Goal: Transaction & Acquisition: Purchase product/service

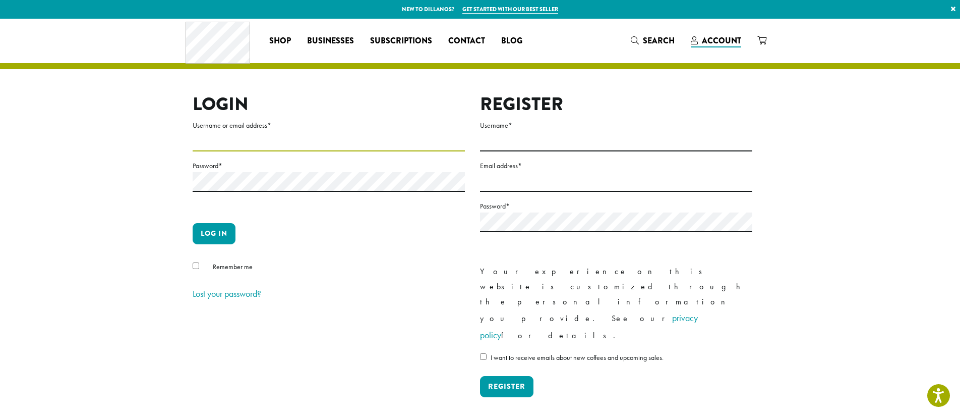
scroll to position [8, 0]
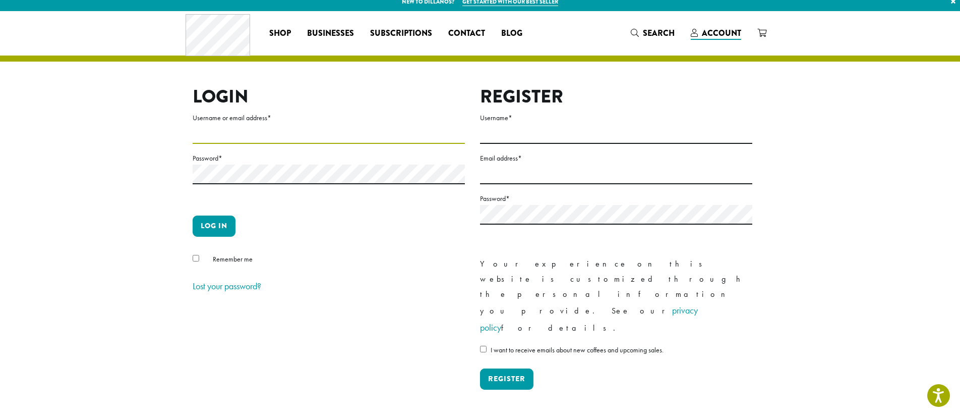
click at [236, 140] on input "Username or email address *" at bounding box center [329, 134] width 272 height 20
type input "**********"
click at [216, 222] on button "Log in" at bounding box center [214, 225] width 43 height 21
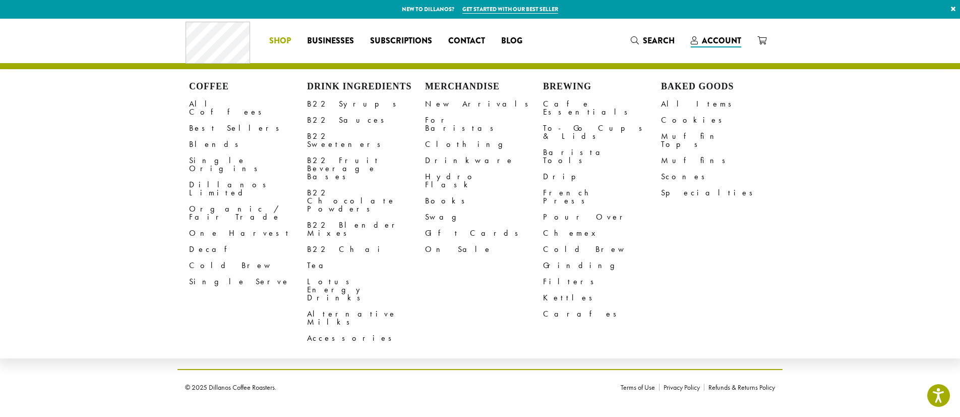
click at [276, 37] on span "Shop" at bounding box center [280, 41] width 22 height 13
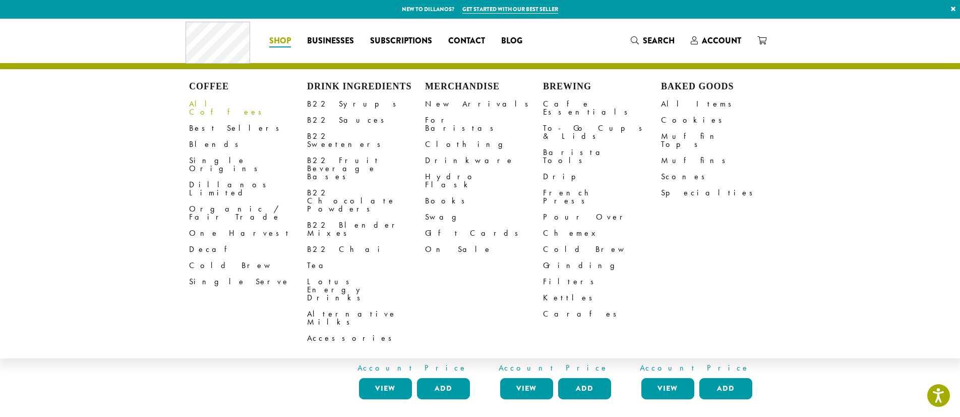
click at [213, 107] on link "All Coffees" at bounding box center [248, 108] width 118 height 24
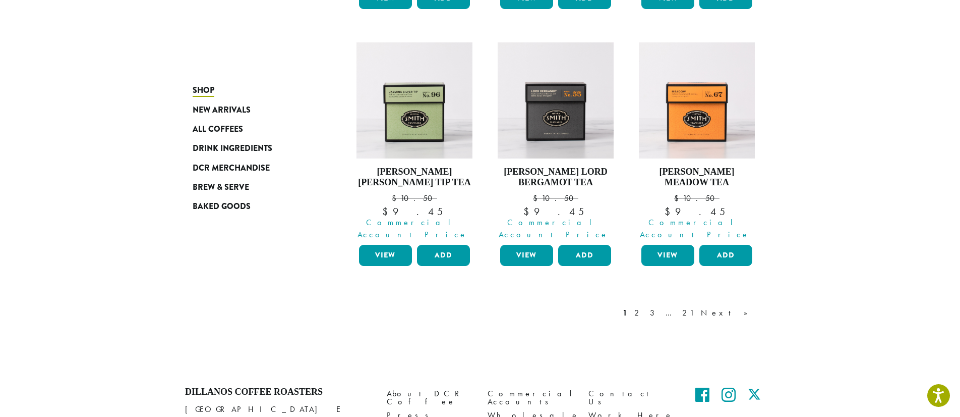
scroll to position [901, 0]
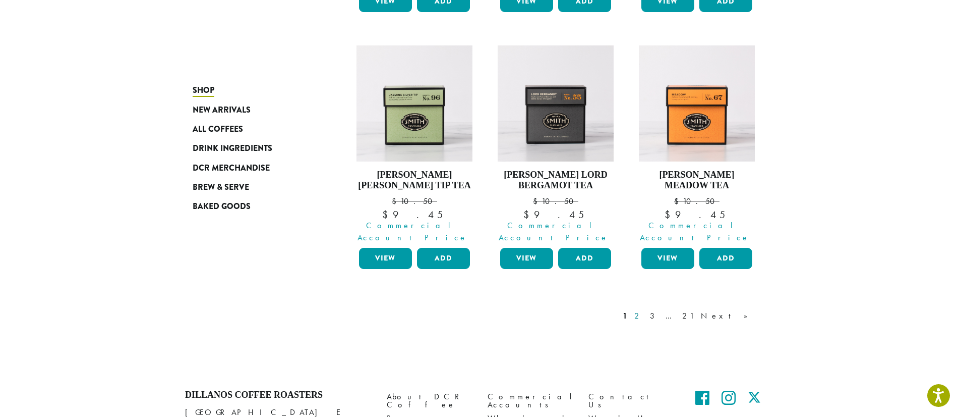
click at [645, 310] on link "2" at bounding box center [638, 316] width 13 height 12
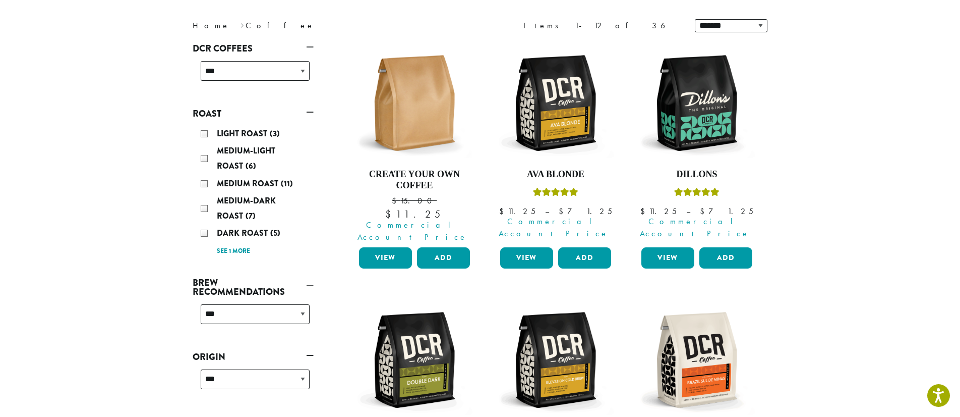
scroll to position [131, 0]
click at [693, 141] on img at bounding box center [697, 102] width 116 height 116
click at [675, 127] on img at bounding box center [697, 102] width 116 height 116
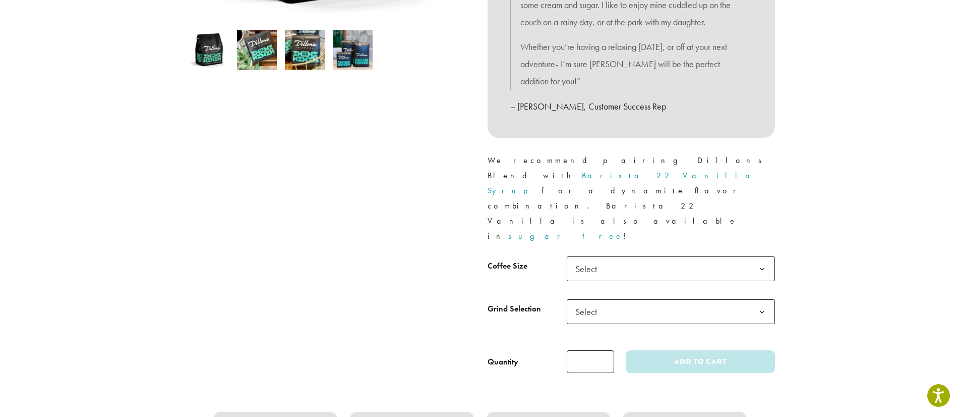
scroll to position [342, 0]
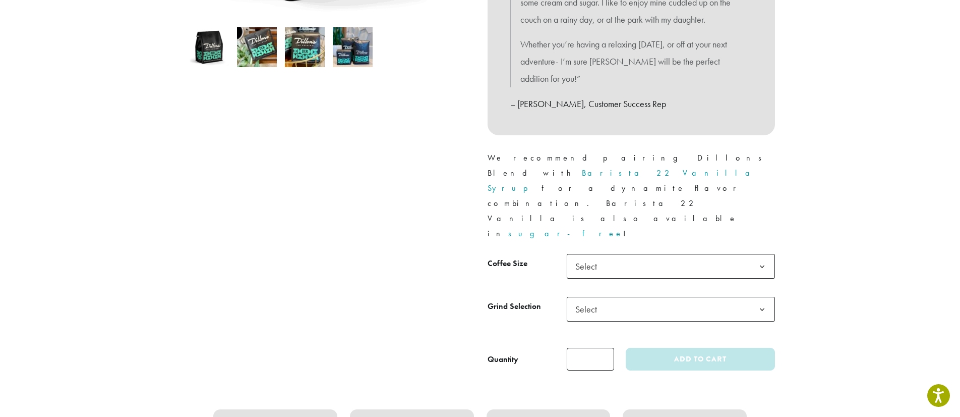
click at [625, 254] on span "Select" at bounding box center [671, 266] width 208 height 25
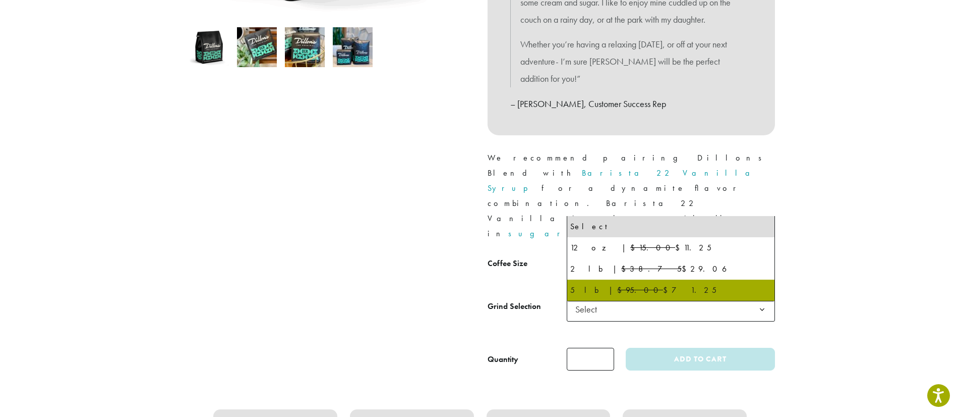
select select "**********"
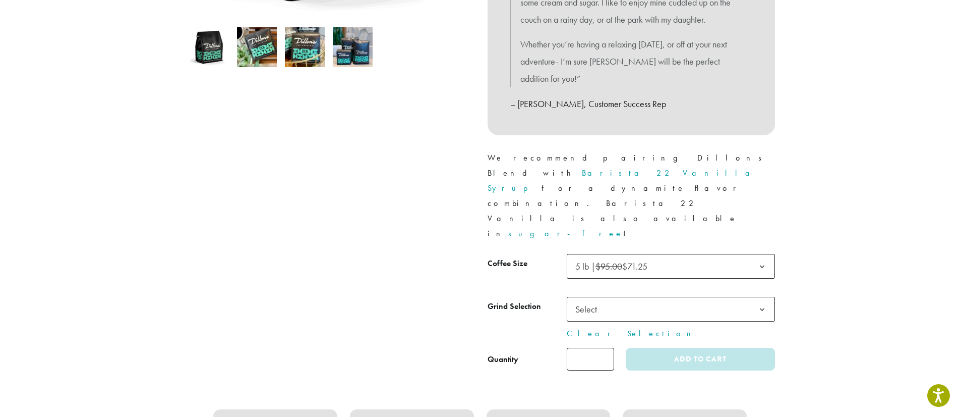
click at [586, 299] on span "Select" at bounding box center [589, 309] width 36 height 20
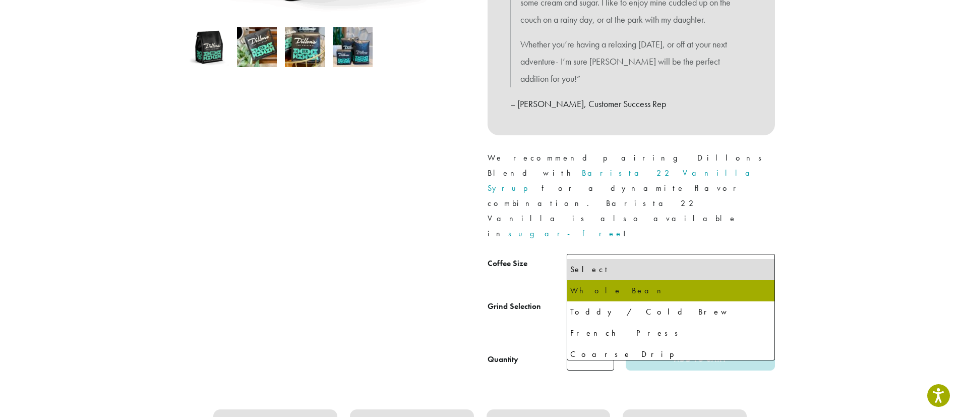
select select "**********"
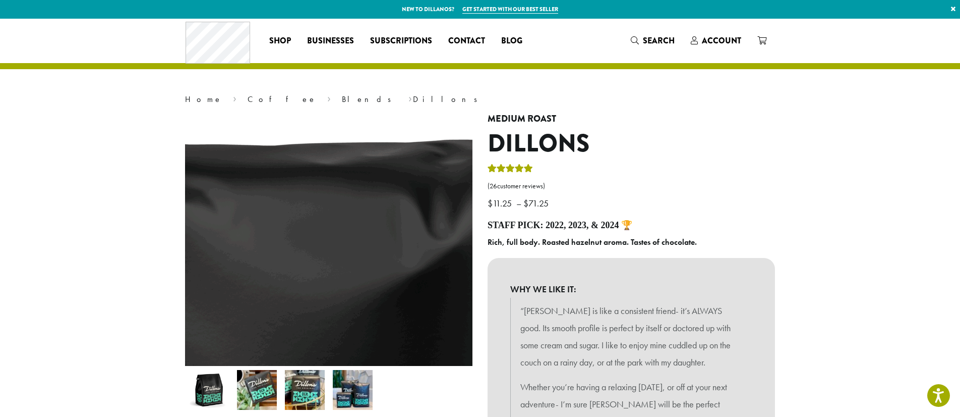
scroll to position [33, 0]
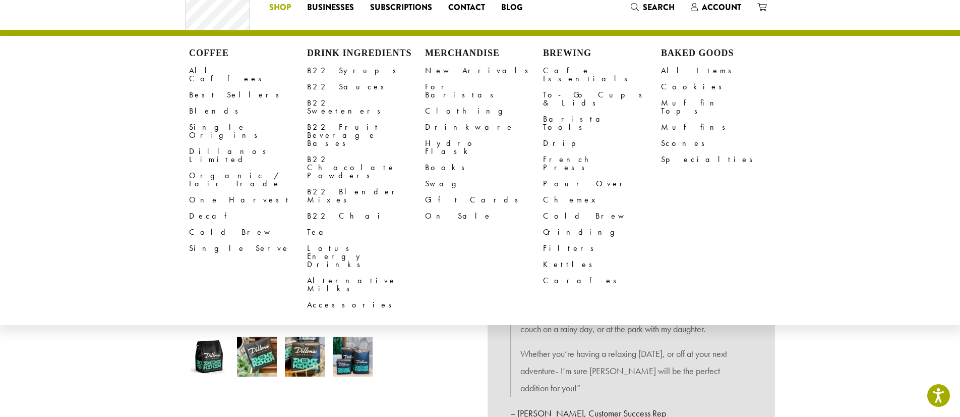
click at [277, 9] on span "Shop" at bounding box center [280, 8] width 22 height 13
click at [332, 75] on link "B22 Syrups" at bounding box center [366, 71] width 118 height 16
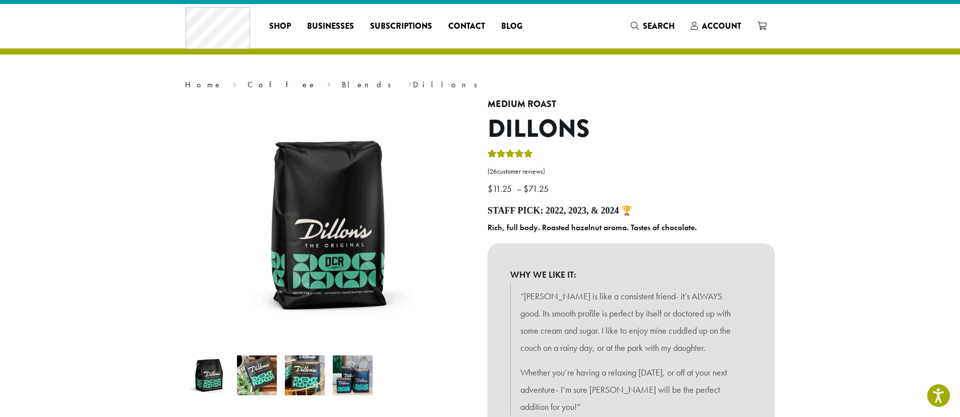
scroll to position [0, 0]
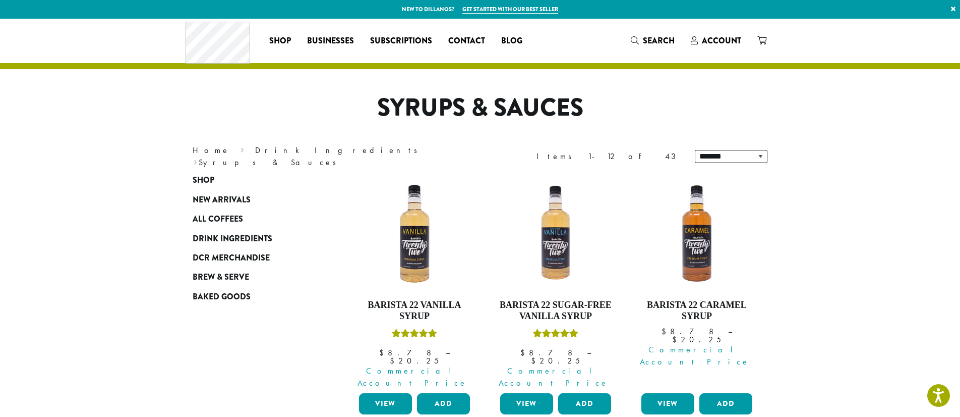
click at [421, 272] on img at bounding box center [415, 233] width 116 height 116
click at [389, 393] on link "View" at bounding box center [385, 403] width 53 height 21
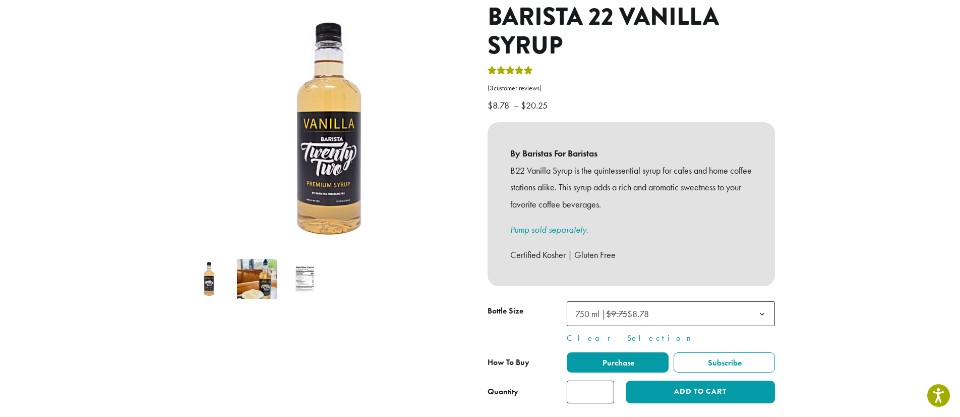
scroll to position [126, 0]
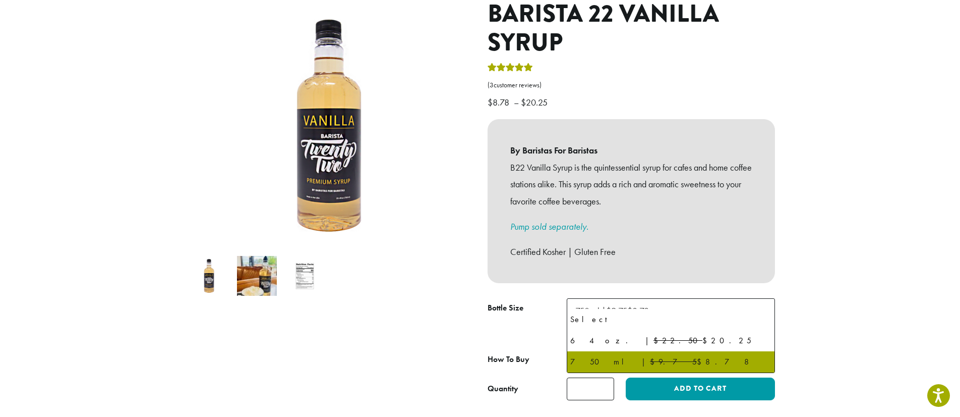
click at [765, 299] on b at bounding box center [762, 311] width 25 height 25
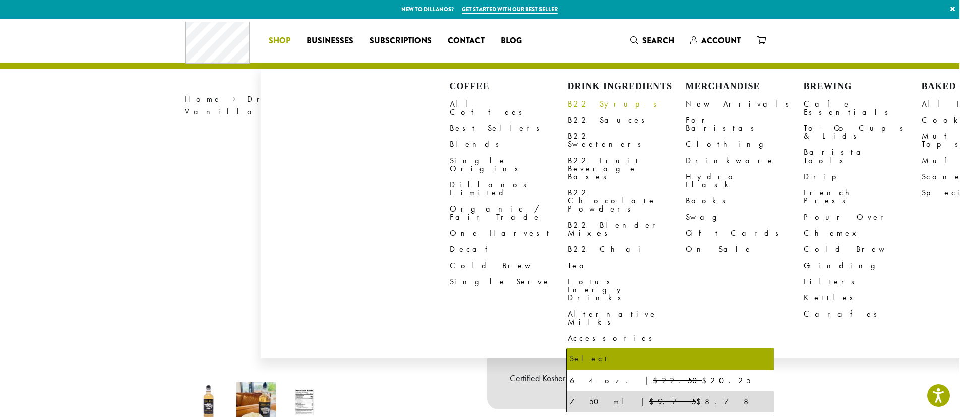
scroll to position [20, 0]
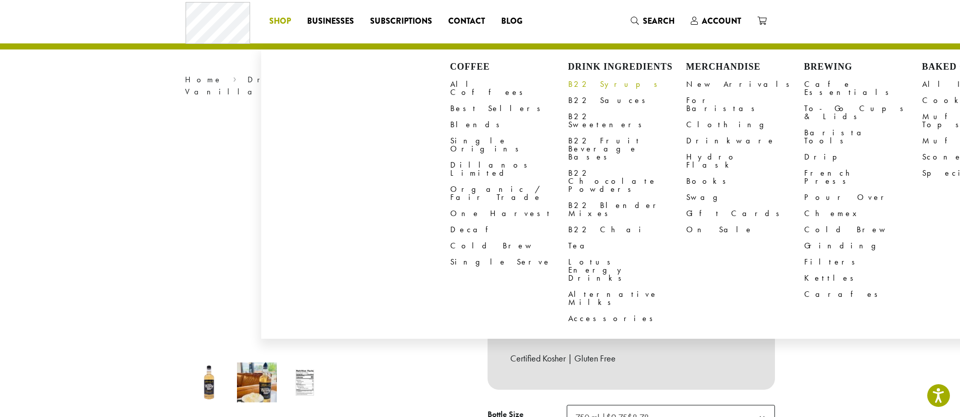
click at [591, 106] on ul "B22 Syrups B22 Sauces B22 Sweeteners B22 Fruit Beverage Bases B22 Chocolate Pow…" at bounding box center [627, 201] width 118 height 250
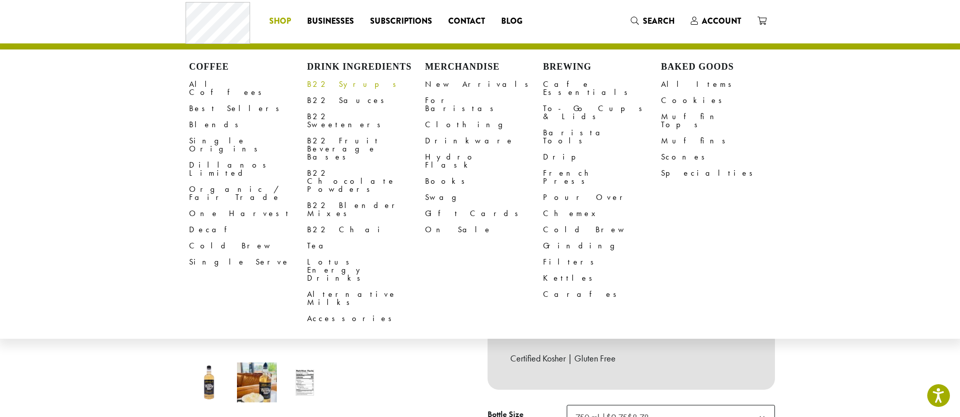
click at [337, 84] on link "B22 Syrups" at bounding box center [366, 84] width 118 height 16
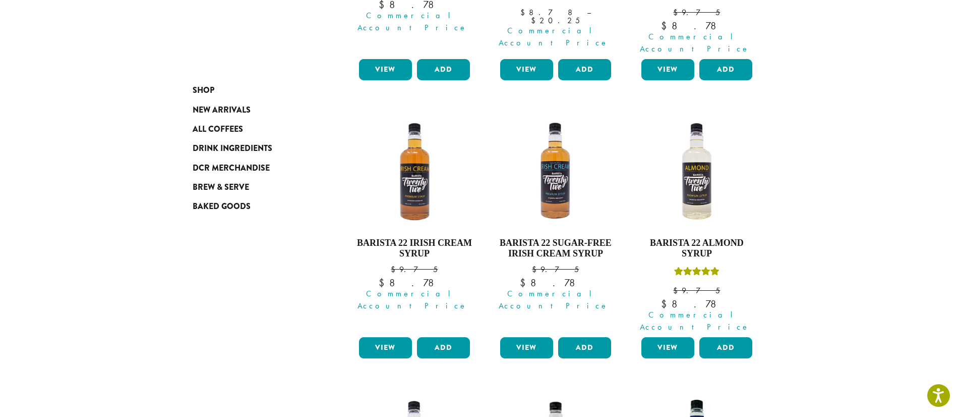
scroll to position [637, 0]
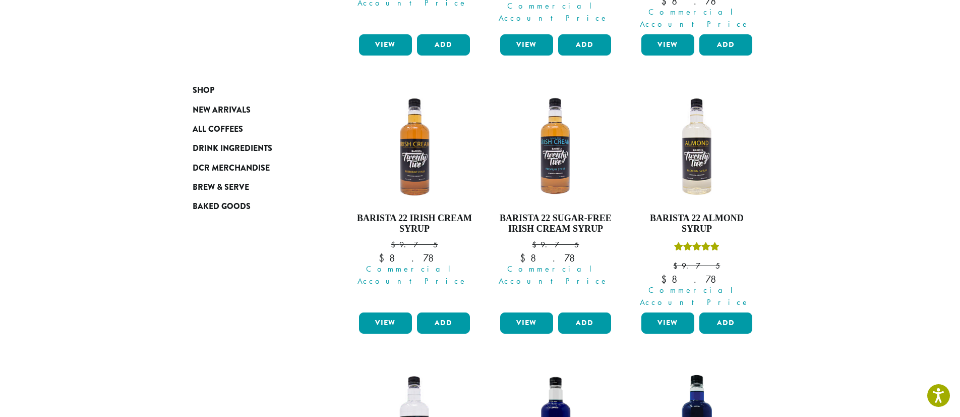
click at [821, 127] on section "**********" at bounding box center [480, 38] width 960 height 1313
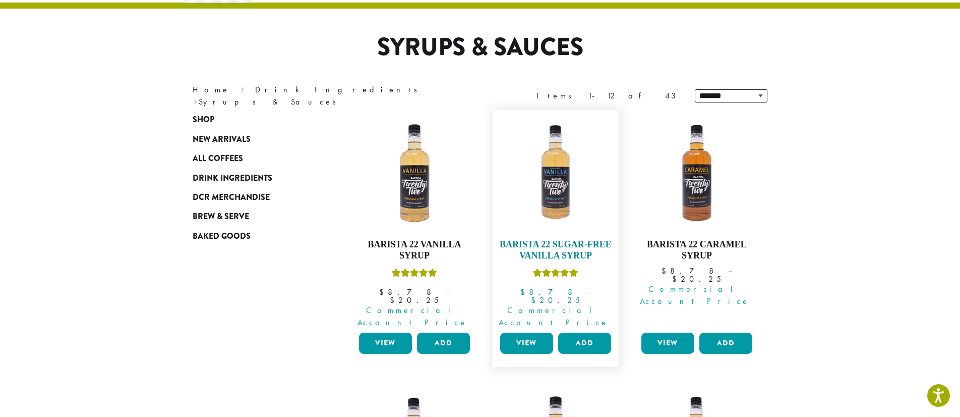
scroll to position [0, 0]
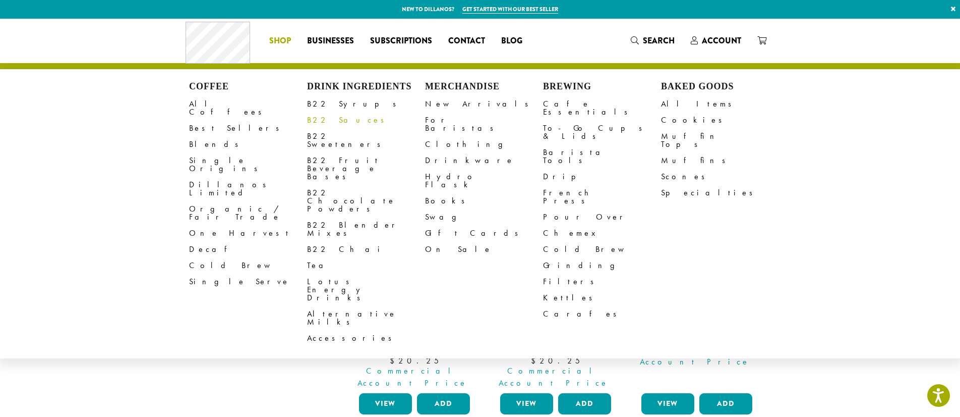
click at [333, 120] on link "B22 Sauces" at bounding box center [366, 120] width 118 height 16
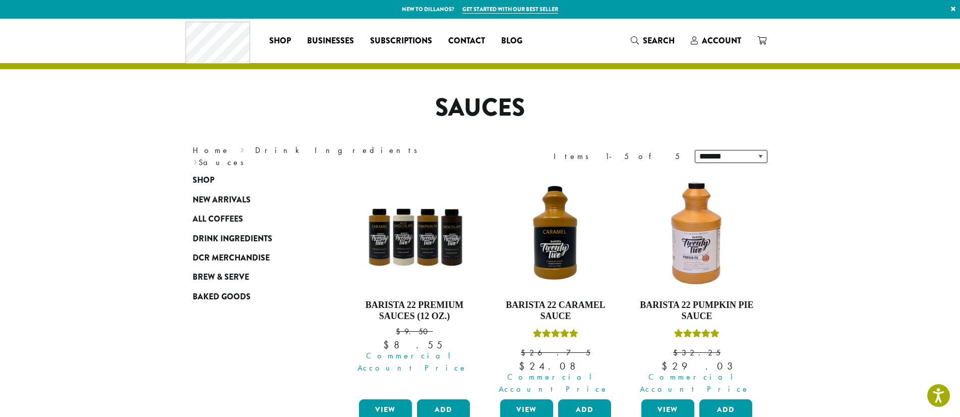
scroll to position [86, 0]
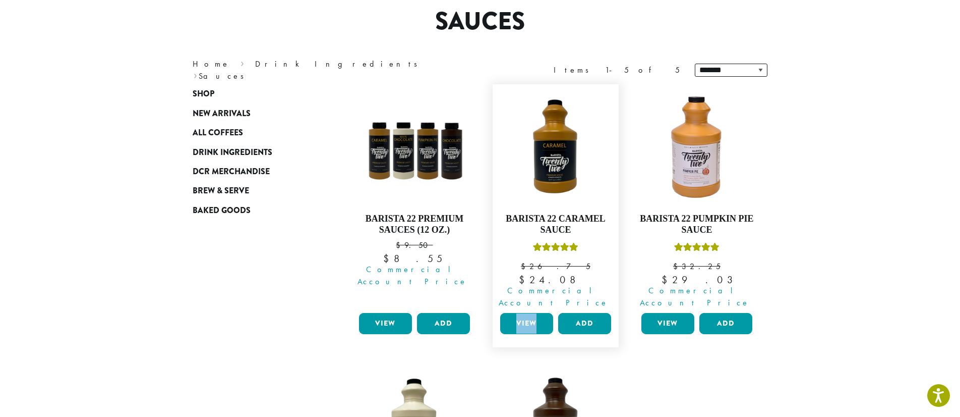
click at [515, 313] on link "View" at bounding box center [526, 323] width 53 height 21
click at [593, 247] on link "Barista 22 Caramel Sauce $ 26.75 Original price was: $26.75. $ 24.08 Current pr…" at bounding box center [556, 198] width 116 height 219
click at [542, 313] on link "View" at bounding box center [526, 323] width 53 height 21
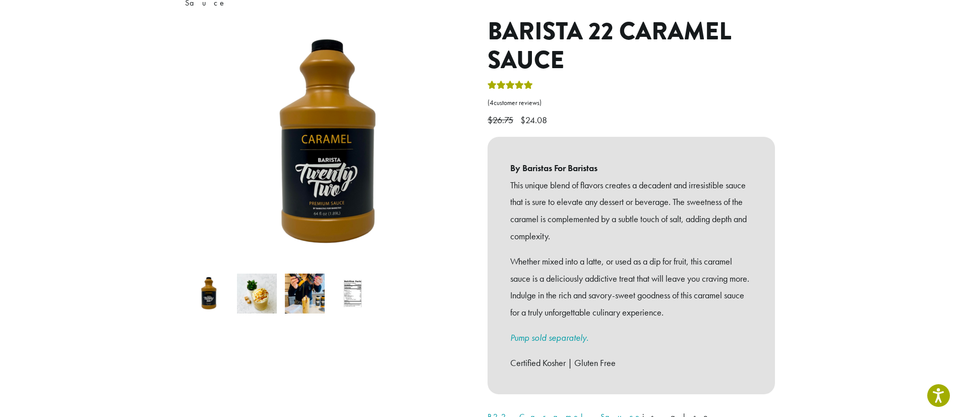
scroll to position [110, 0]
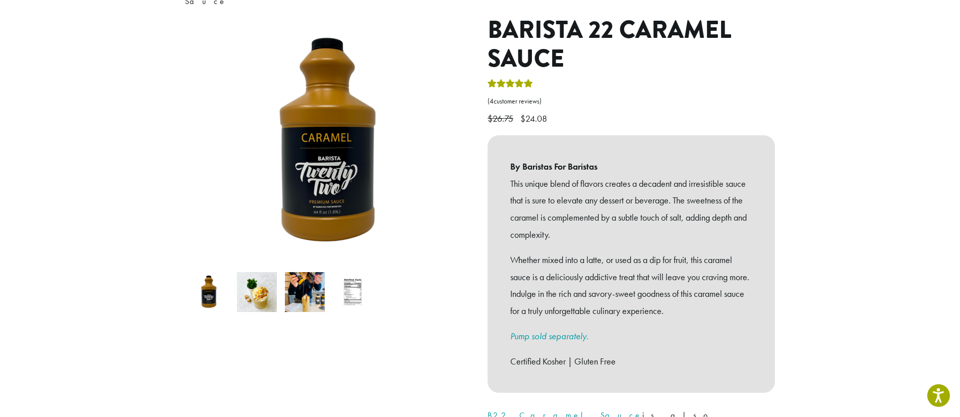
click at [348, 283] on img at bounding box center [353, 292] width 40 height 40
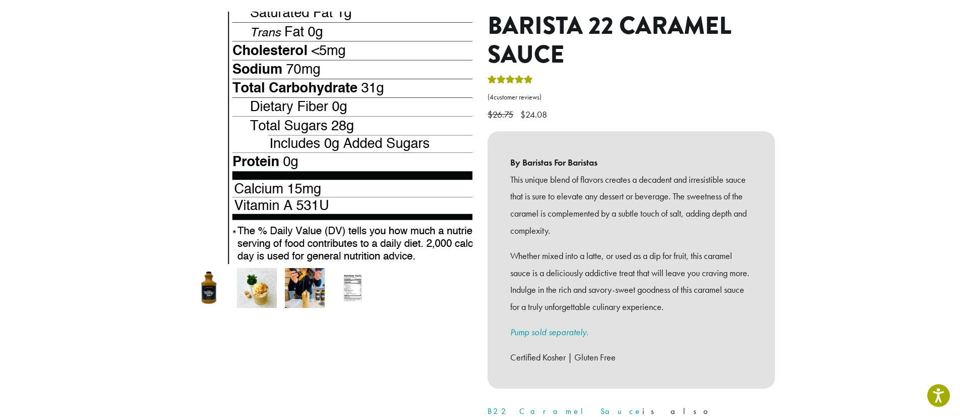
scroll to position [0, 0]
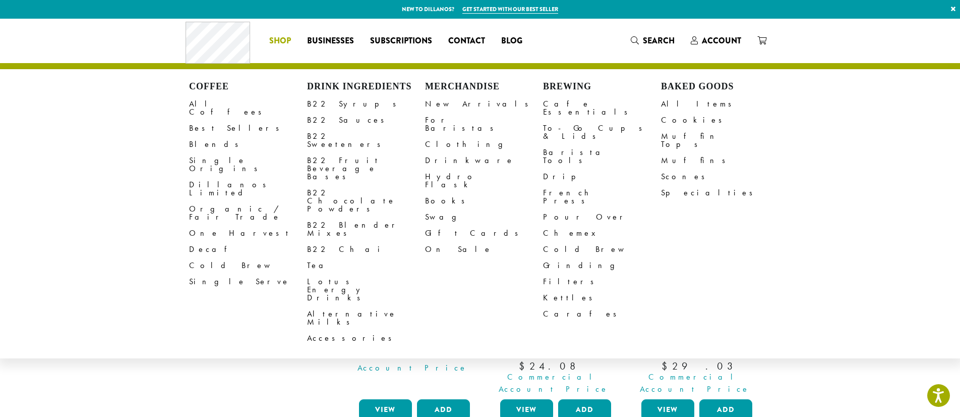
click at [286, 42] on span "Shop" at bounding box center [280, 41] width 22 height 13
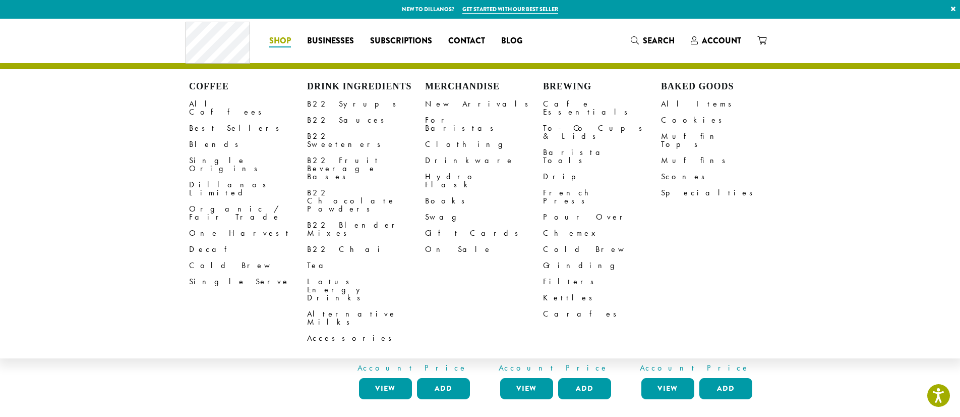
click at [286, 42] on span "Shop" at bounding box center [280, 41] width 22 height 13
click at [340, 241] on link "B22 Chai" at bounding box center [366, 249] width 118 height 16
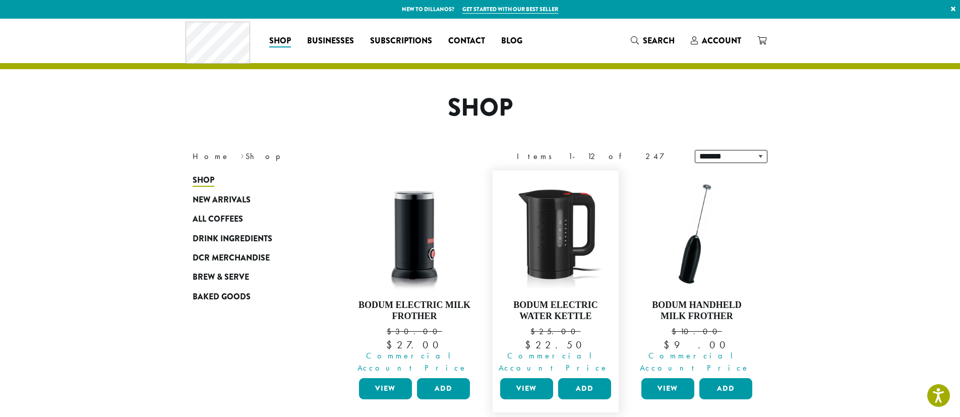
scroll to position [32, 0]
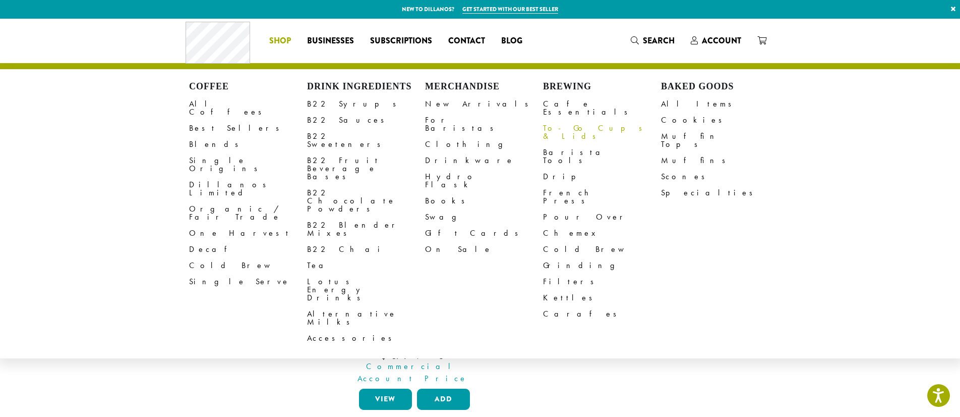
click at [559, 120] on link "To-Go Cups & Lids" at bounding box center [602, 132] width 118 height 24
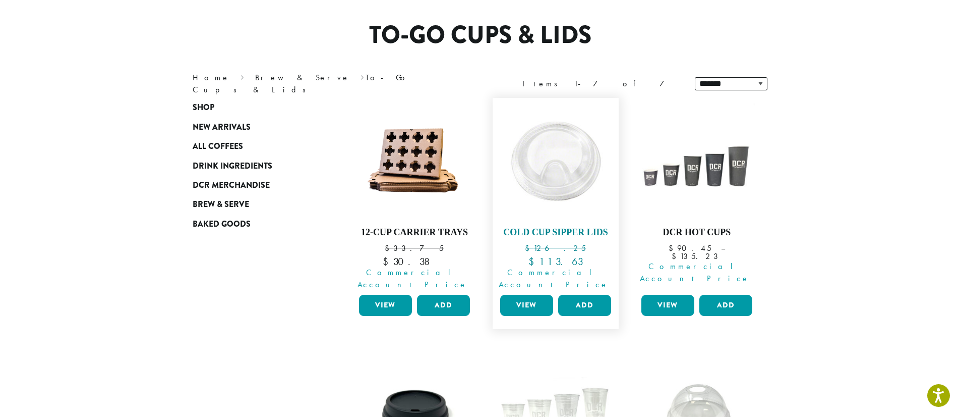
scroll to position [73, 0]
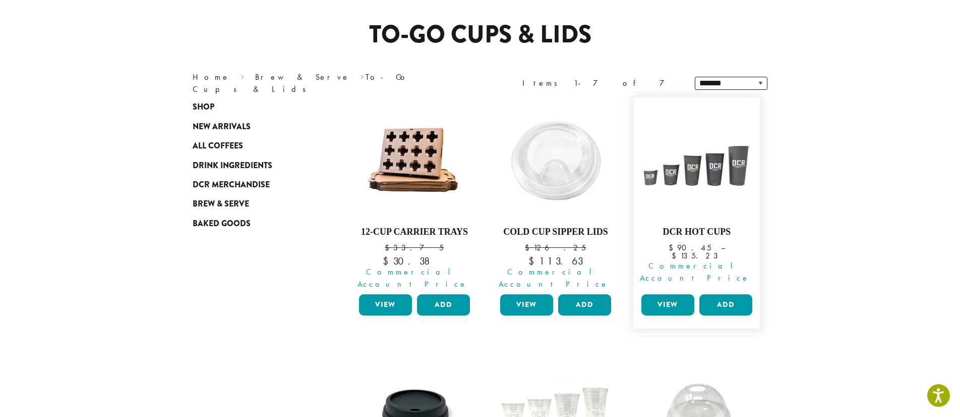
click at [661, 295] on link "View" at bounding box center [667, 304] width 53 height 21
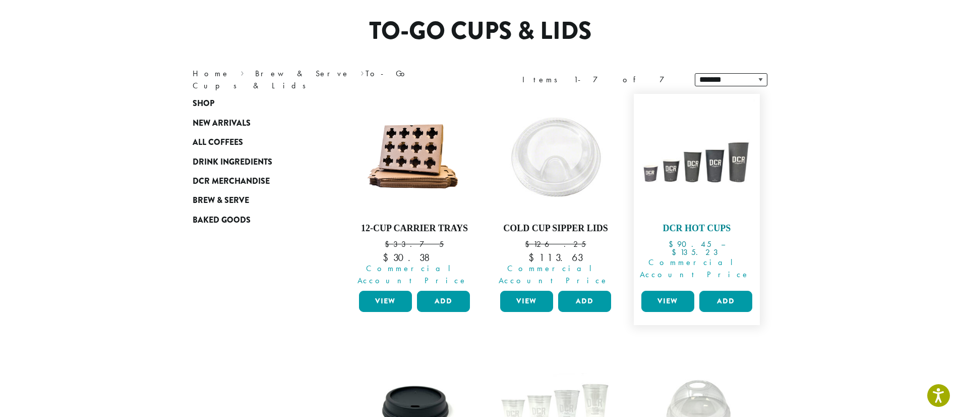
scroll to position [71, 0]
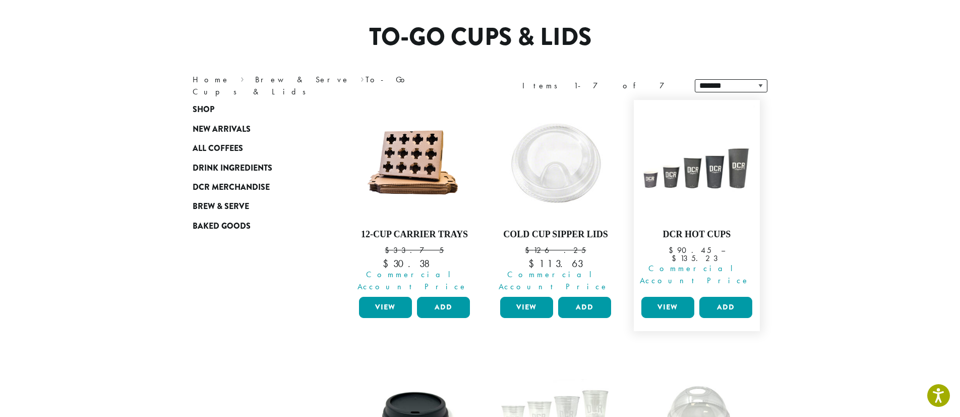
click at [668, 297] on link "View" at bounding box center [667, 307] width 53 height 21
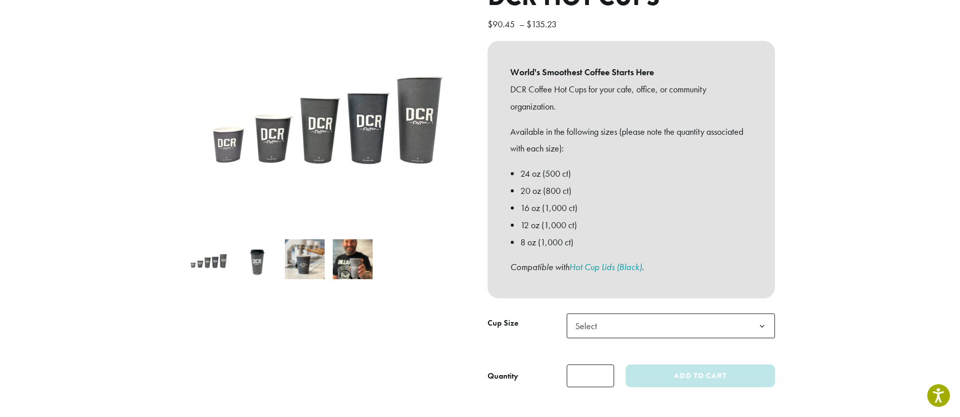
scroll to position [135, 0]
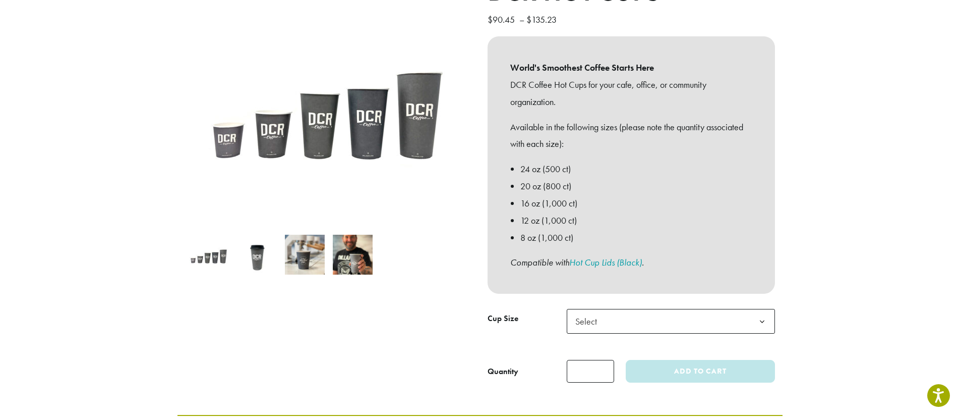
click at [607, 322] on span "Select" at bounding box center [671, 321] width 208 height 25
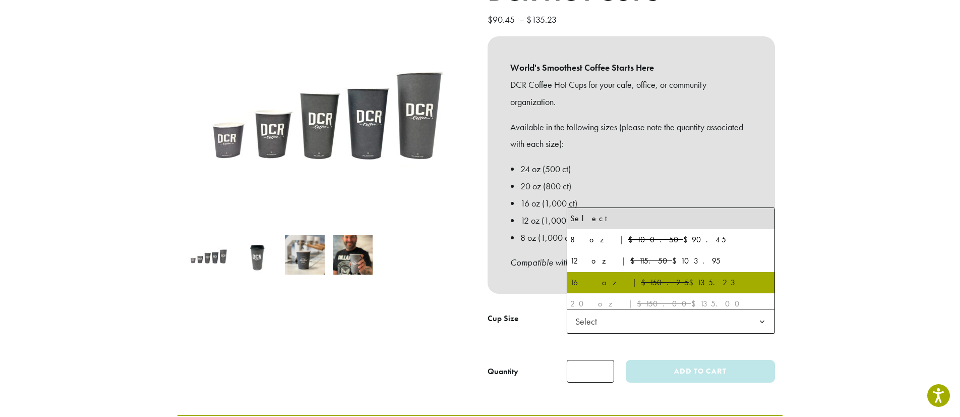
select select "*****"
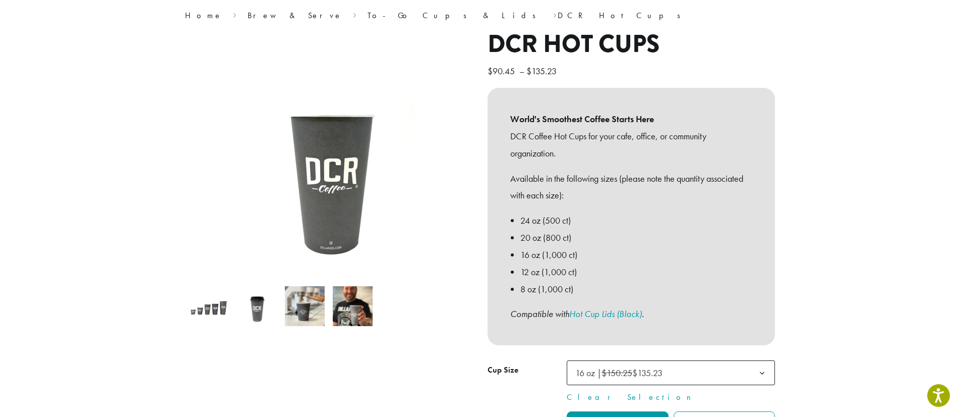
scroll to position [0, 0]
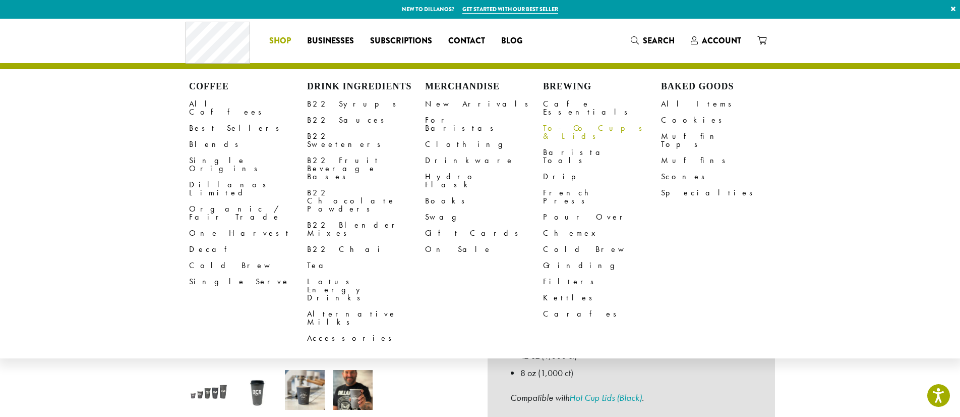
click at [581, 122] on link "To-Go Cups & Lids" at bounding box center [602, 132] width 118 height 24
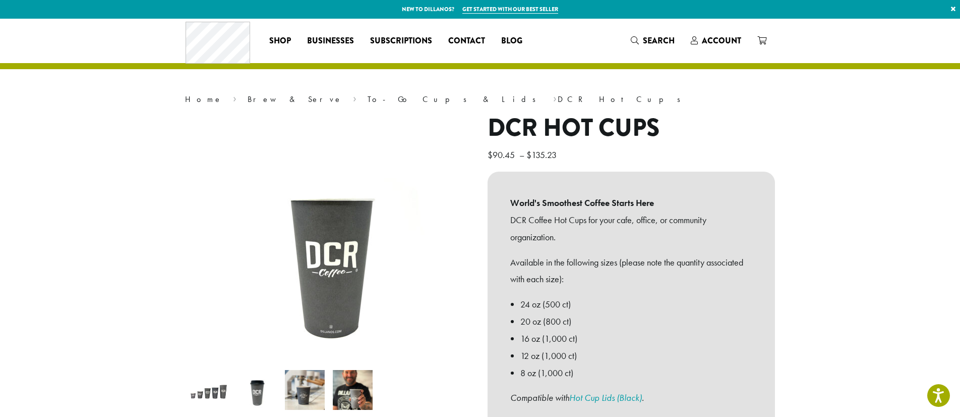
scroll to position [15, 0]
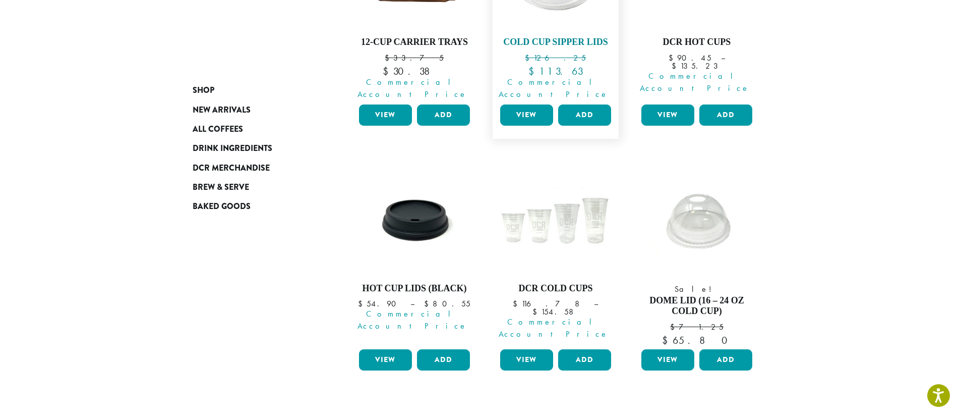
scroll to position [264, 0]
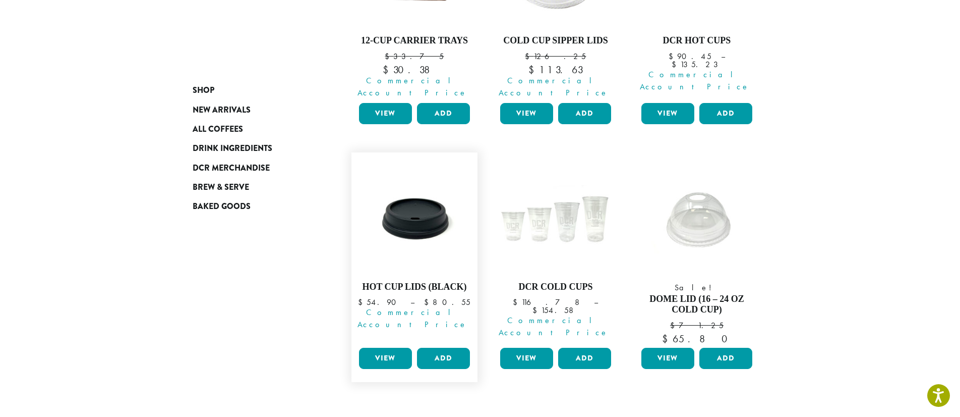
click at [389, 350] on link "View" at bounding box center [385, 357] width 53 height 21
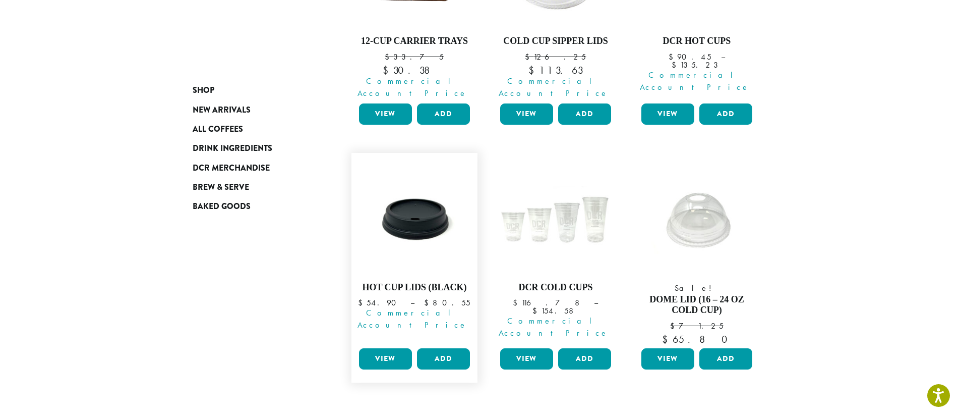
click at [400, 348] on link "View" at bounding box center [385, 358] width 53 height 21
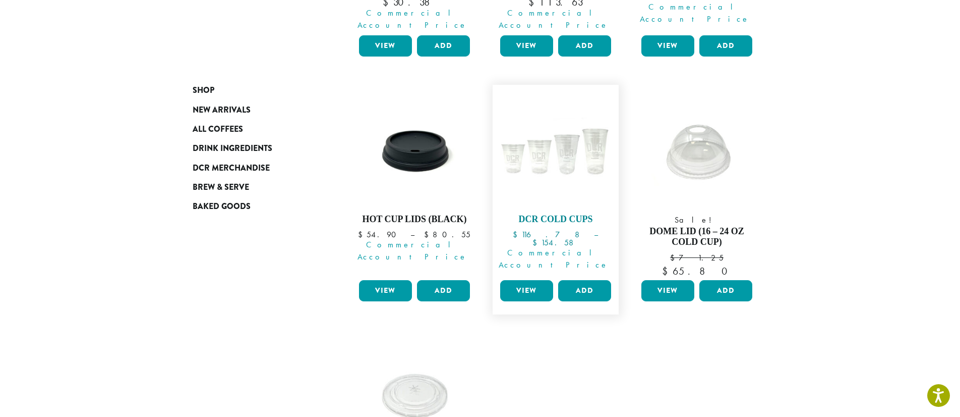
scroll to position [256, 0]
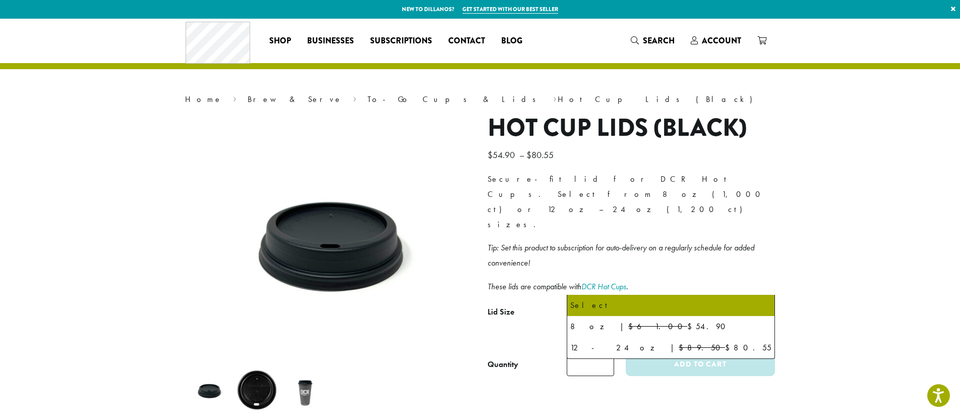
click at [605, 305] on span "Select" at bounding box center [589, 315] width 36 height 20
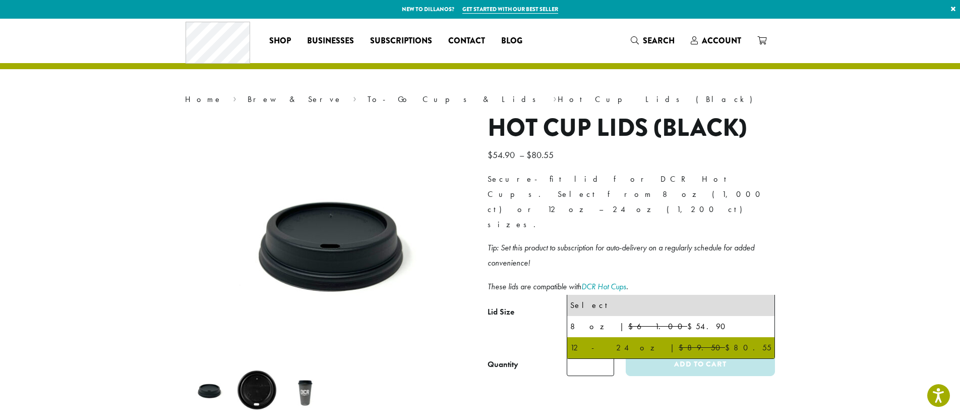
select select "********"
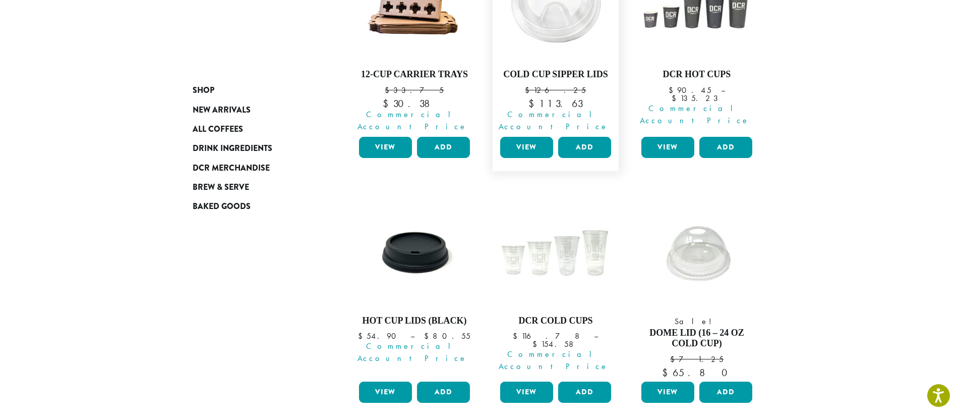
scroll to position [229, 0]
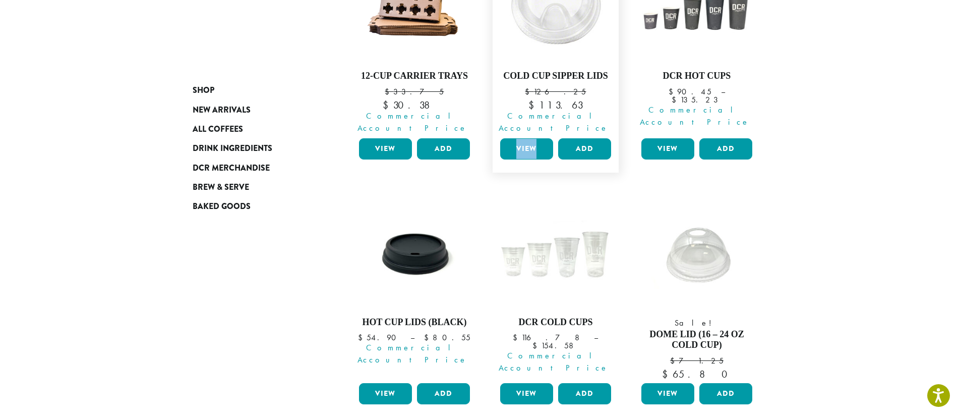
click at [536, 139] on link "View" at bounding box center [526, 148] width 53 height 21
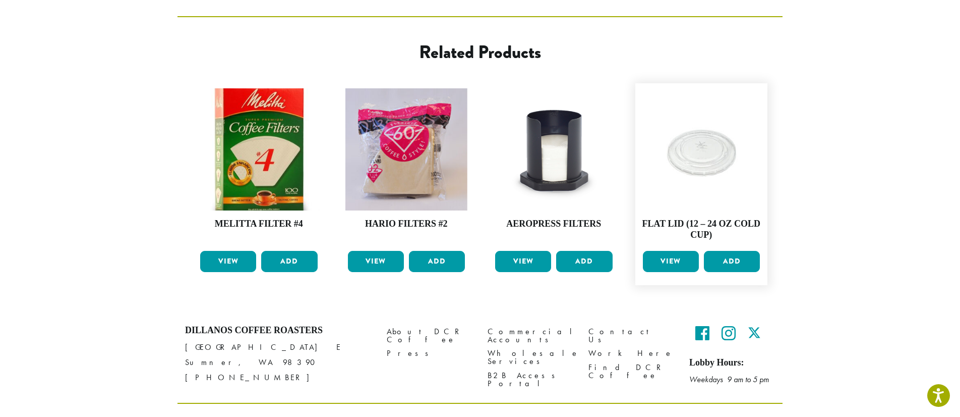
scroll to position [379, 0]
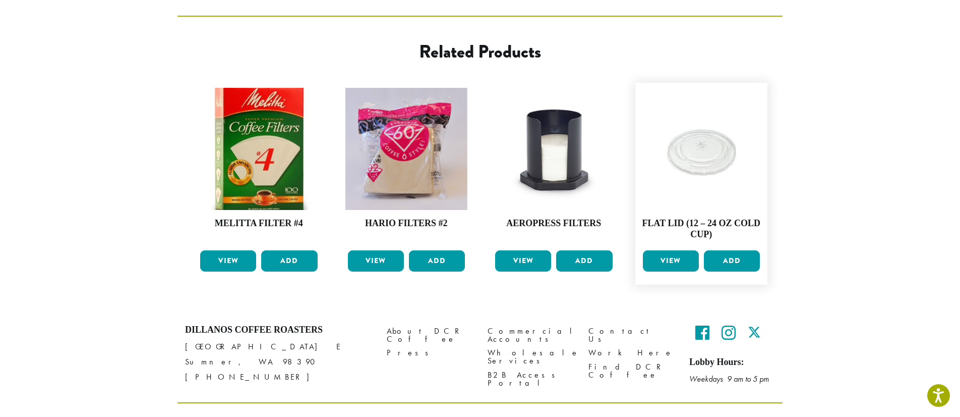
click at [676, 250] on link "View" at bounding box center [671, 260] width 56 height 21
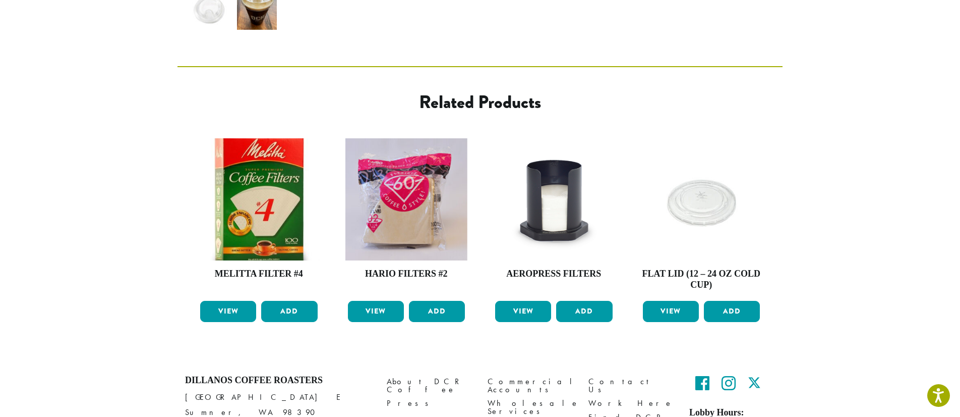
scroll to position [260, 0]
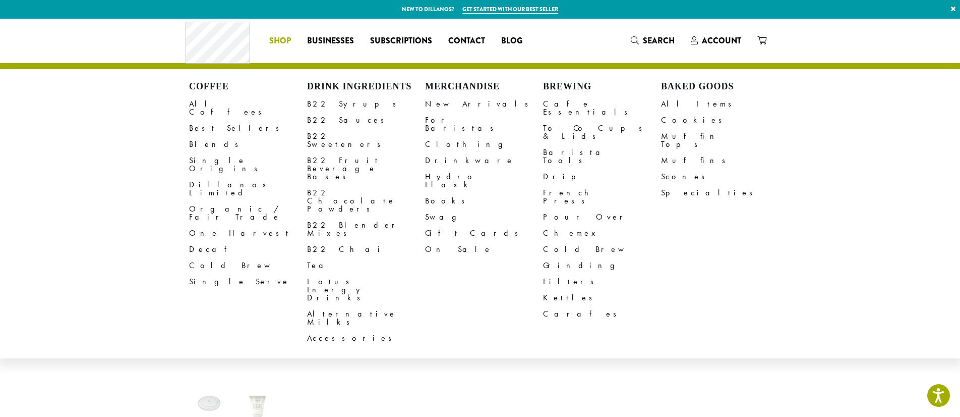
click at [285, 42] on li "Coffee All Coffees Best Sellers Blends Single Origins Dillanos Limited Organic …" at bounding box center [280, 41] width 38 height 16
click at [580, 121] on link "To-Go Cups & Lids" at bounding box center [602, 132] width 118 height 24
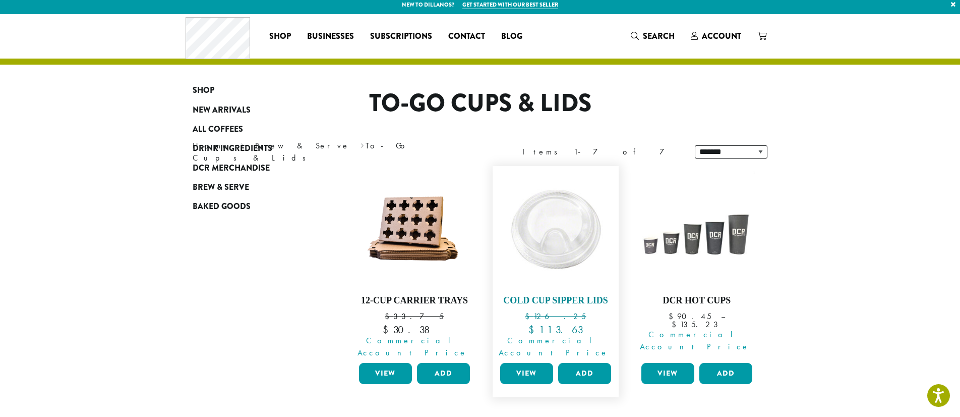
scroll to position [226, 0]
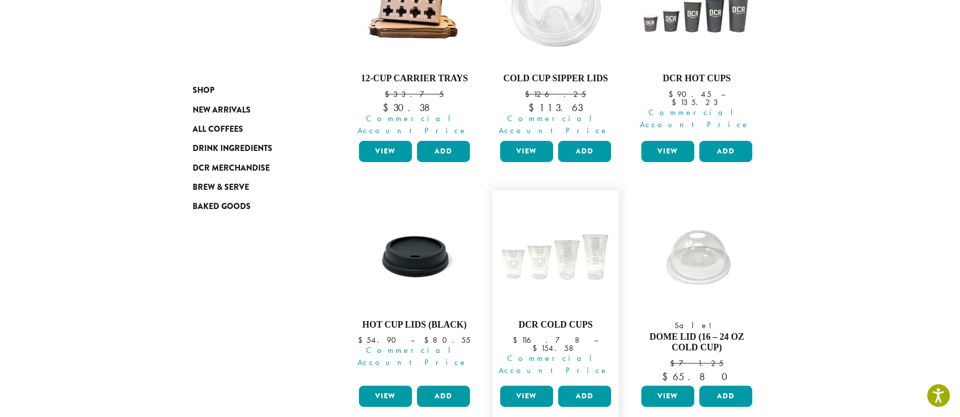
click at [532, 385] on link "View" at bounding box center [526, 395] width 53 height 21
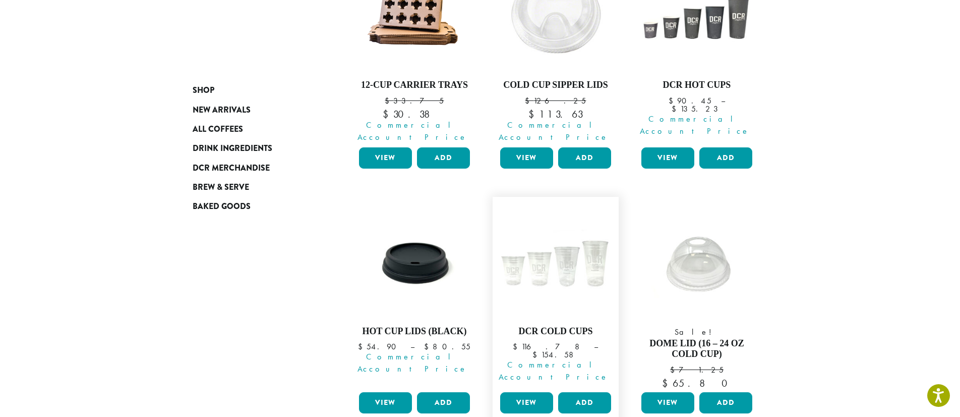
scroll to position [216, 0]
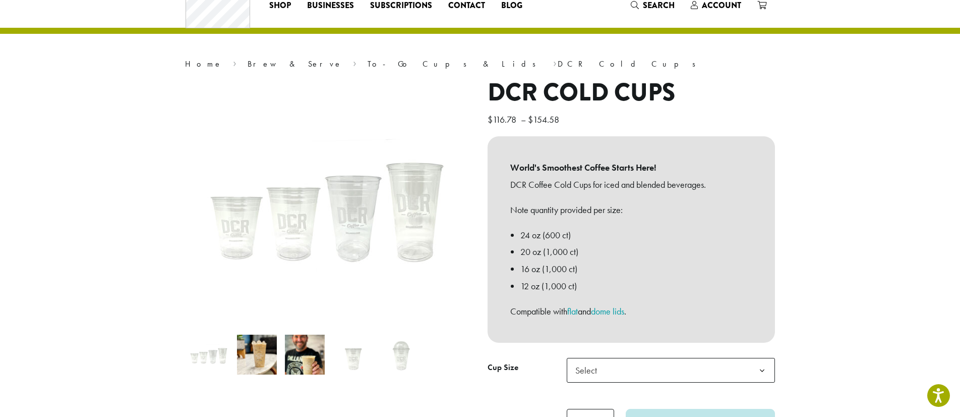
scroll to position [34, 0]
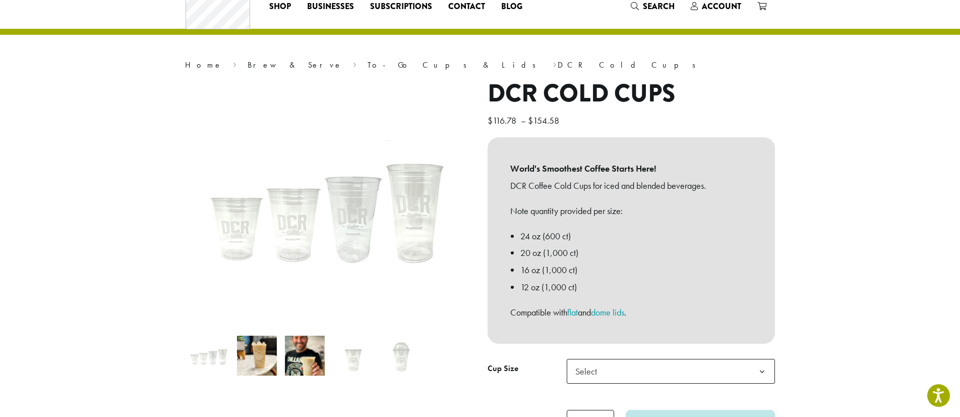
click at [606, 366] on span "Select" at bounding box center [589, 371] width 36 height 20
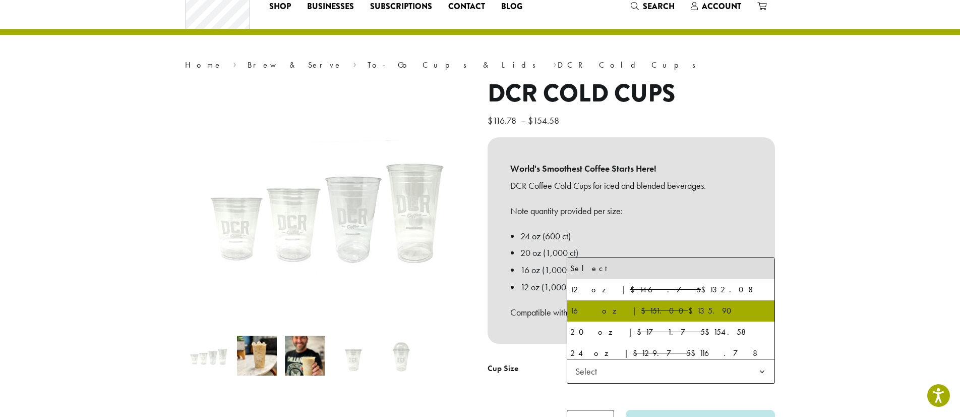
select select "*****"
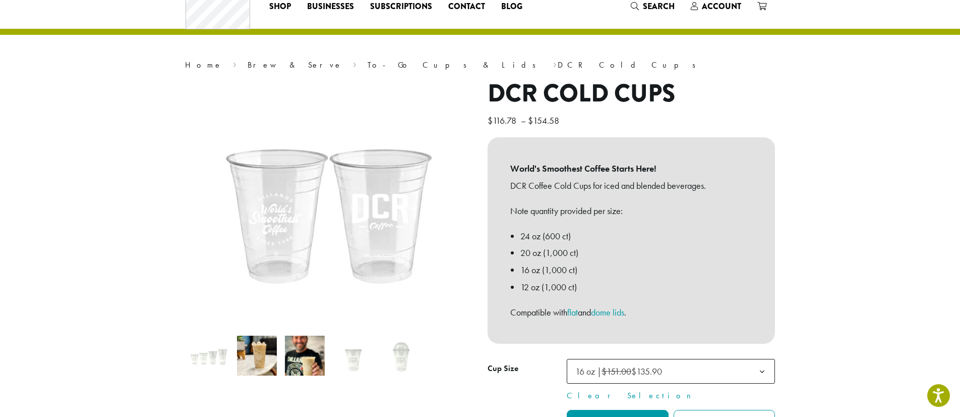
scroll to position [0, 0]
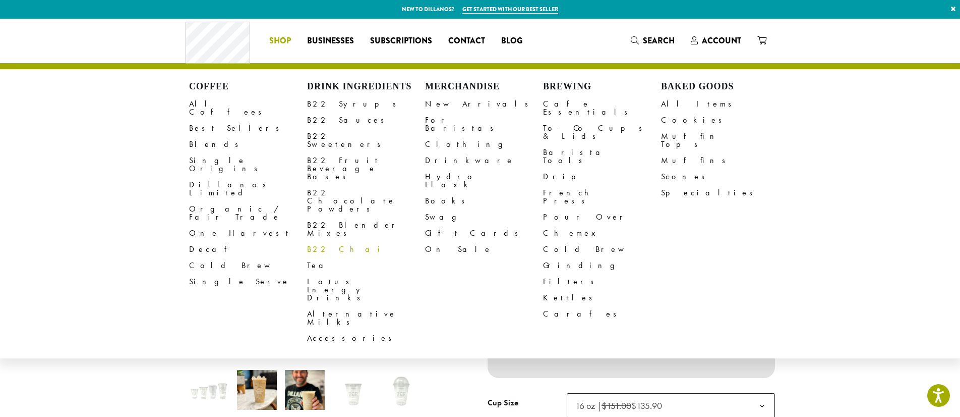
click at [322, 241] on link "B22 Chai" at bounding box center [366, 249] width 118 height 16
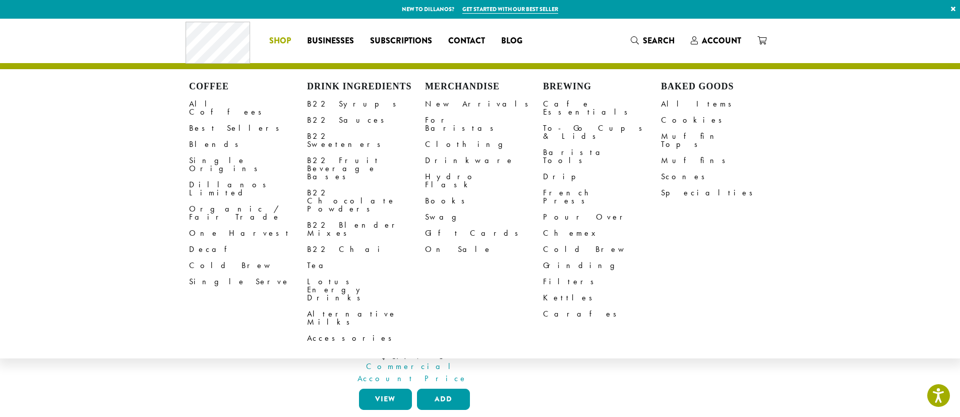
click at [524, 364] on ul "**********" at bounding box center [556, 296] width 424 height 267
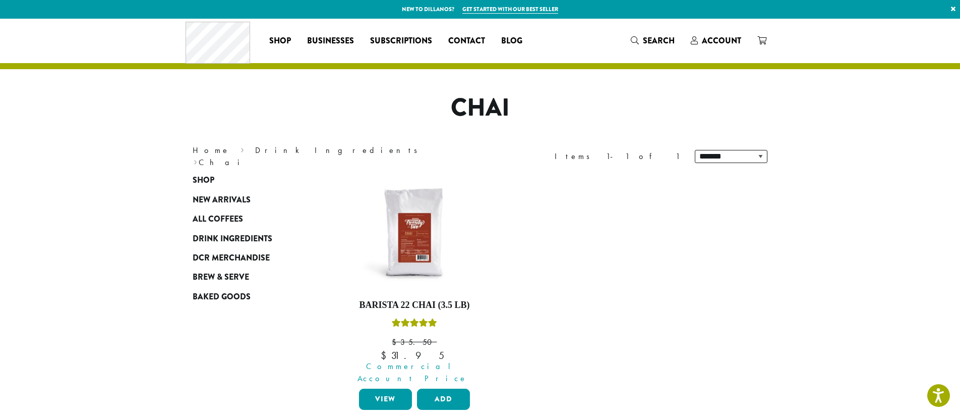
scroll to position [9, 0]
